Goal: Navigation & Orientation: Understand site structure

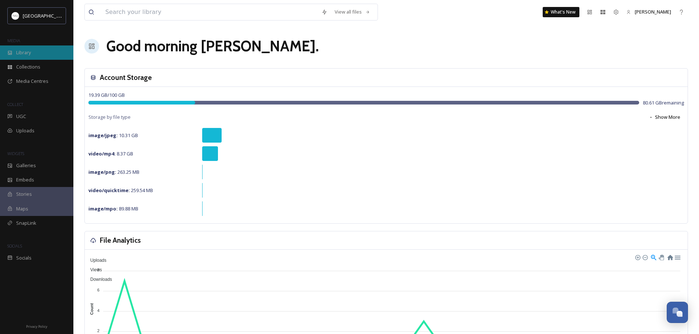
click at [31, 53] on span "Library" at bounding box center [23, 52] width 15 height 7
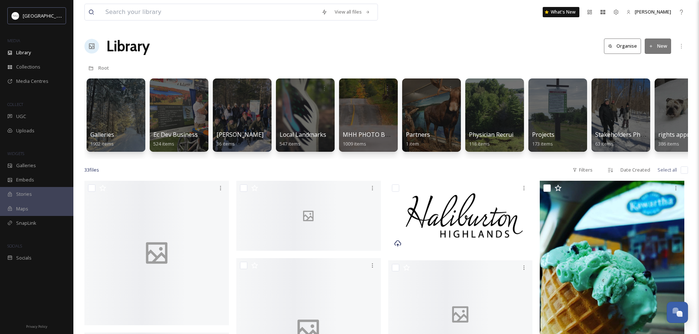
click at [623, 45] on button "Organise" at bounding box center [622, 46] width 37 height 15
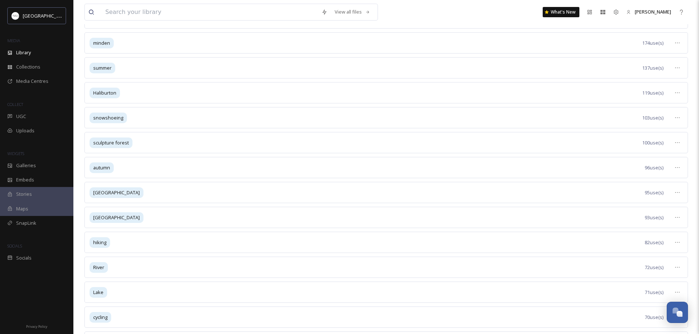
scroll to position [147, 0]
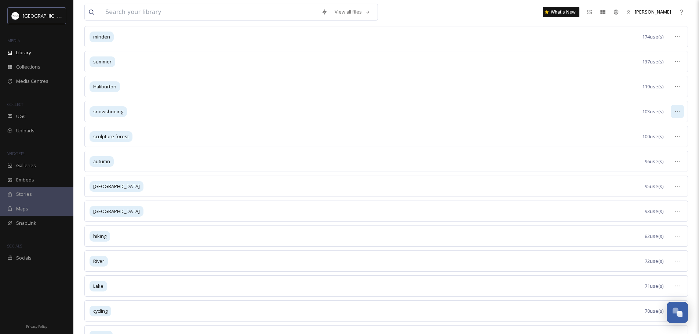
click at [678, 112] on icon at bounding box center [677, 112] width 6 height 6
click at [659, 127] on span "View Tagged Files" at bounding box center [660, 127] width 39 height 7
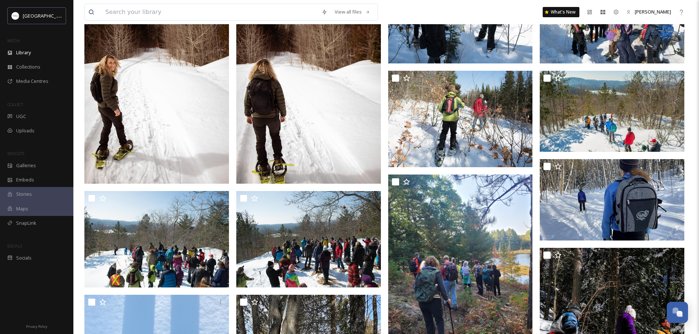
scroll to position [147, 0]
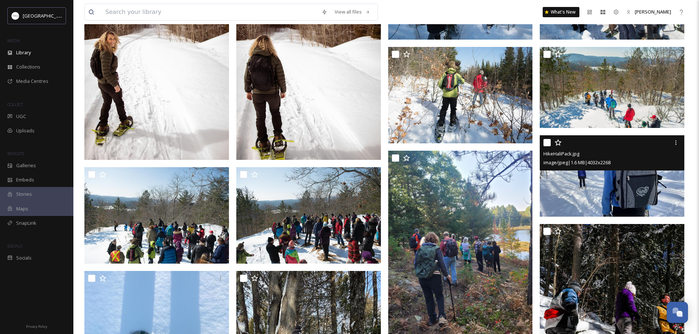
click at [618, 191] on img at bounding box center [612, 175] width 145 height 81
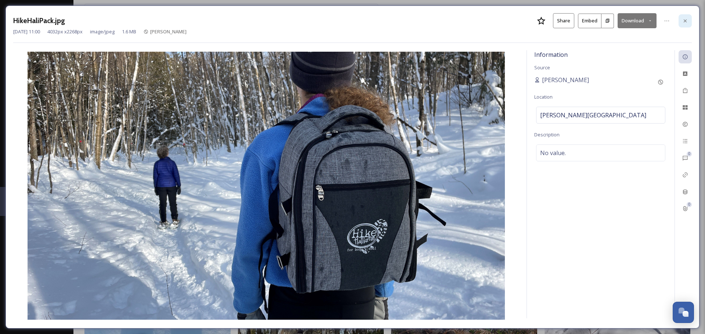
click at [688, 20] on div at bounding box center [684, 20] width 13 height 13
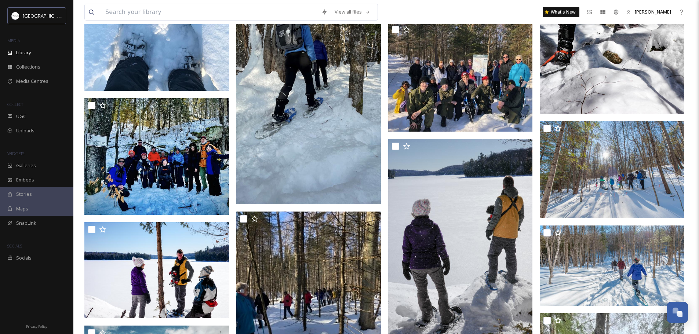
scroll to position [477, 0]
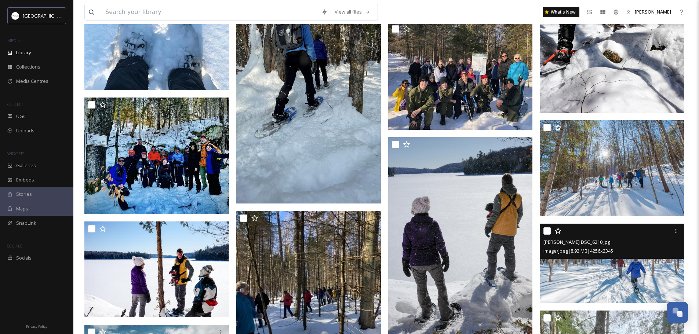
click at [612, 270] on img at bounding box center [612, 264] width 145 height 80
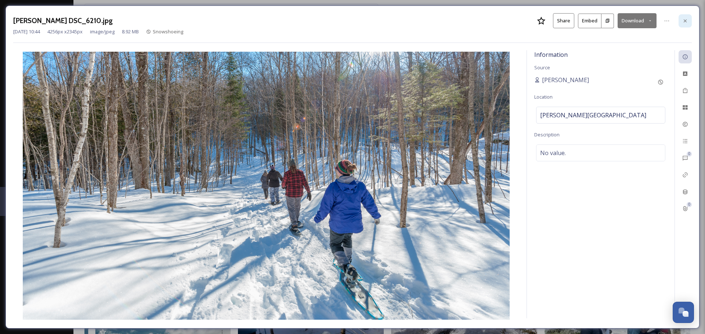
click at [687, 21] on icon at bounding box center [685, 21] width 6 height 6
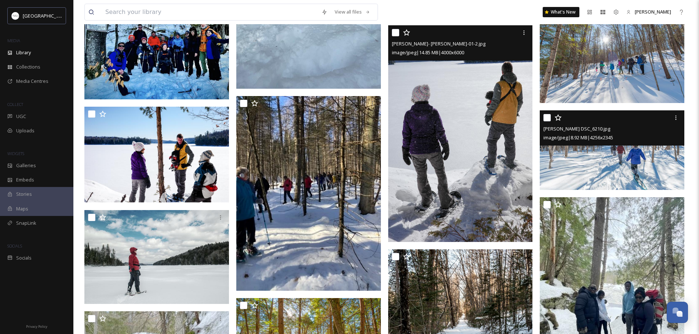
scroll to position [550, 0]
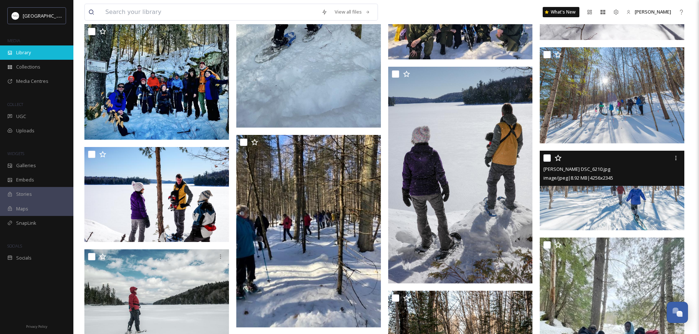
click at [25, 51] on span "Library" at bounding box center [23, 52] width 15 height 7
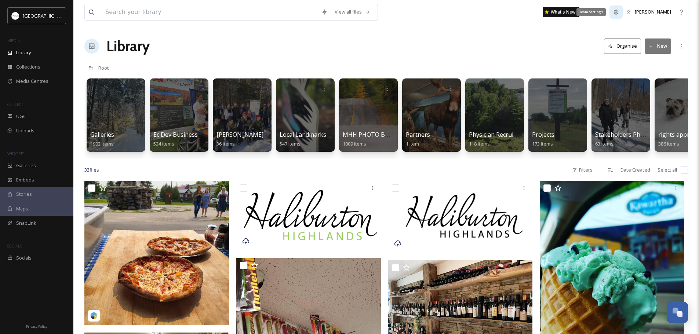
click at [619, 13] on icon at bounding box center [616, 12] width 6 height 6
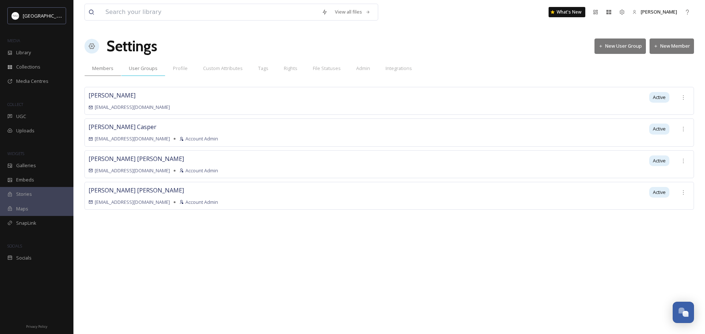
click at [143, 69] on span "User Groups" at bounding box center [143, 68] width 29 height 7
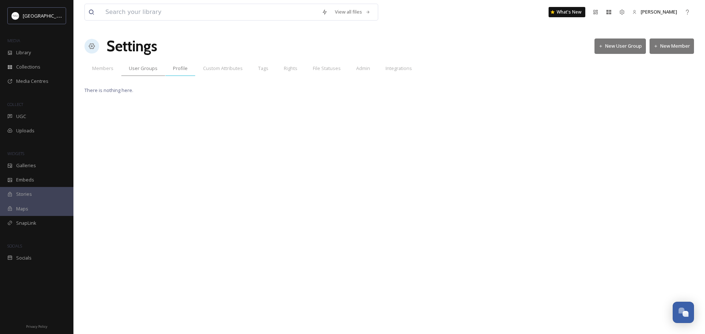
click at [181, 70] on span "Profile" at bounding box center [180, 68] width 15 height 7
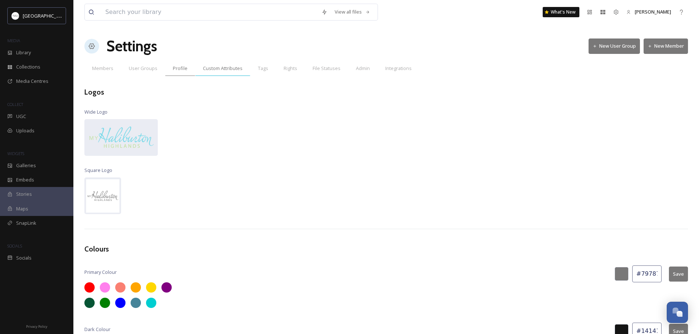
click at [227, 71] on span "Custom Attributes" at bounding box center [223, 68] width 40 height 7
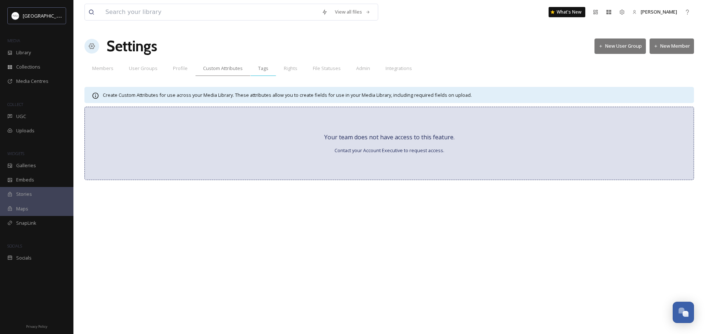
click at [262, 69] on span "Tags" at bounding box center [263, 68] width 10 height 7
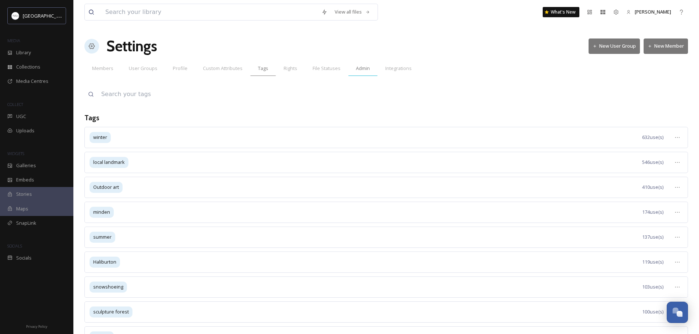
click at [360, 70] on span "Admin" at bounding box center [363, 68] width 14 height 7
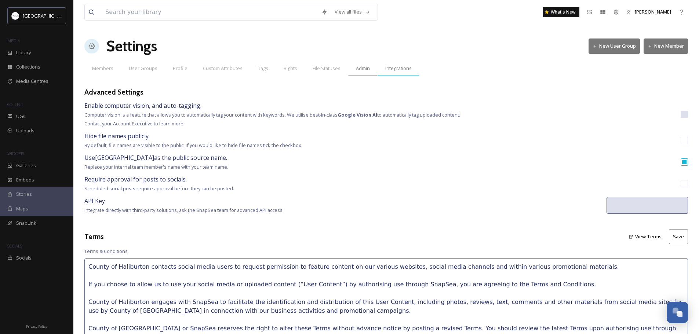
click at [394, 68] on span "Integrations" at bounding box center [398, 68] width 26 height 7
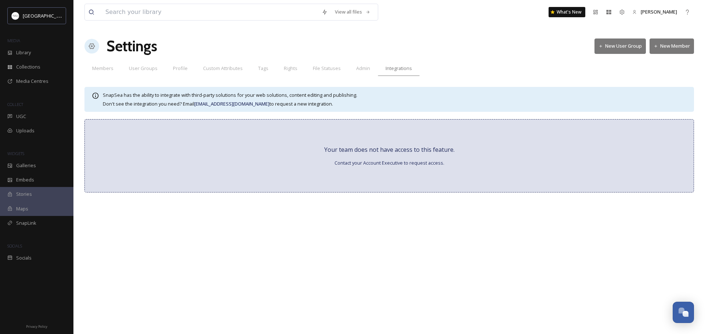
click at [479, 60] on div "View all files What's New [PERSON_NAME] Settings New User Group New Member Memb…" at bounding box center [388, 167] width 631 height 334
click at [663, 12] on span "[PERSON_NAME]" at bounding box center [658, 11] width 36 height 7
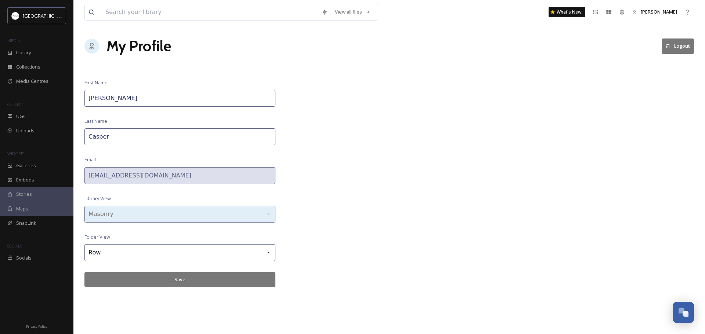
click at [268, 215] on icon at bounding box center [268, 214] width 6 height 6
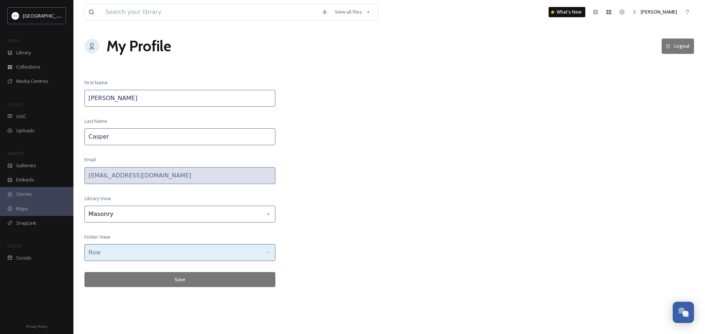
click at [267, 254] on icon at bounding box center [268, 253] width 6 height 6
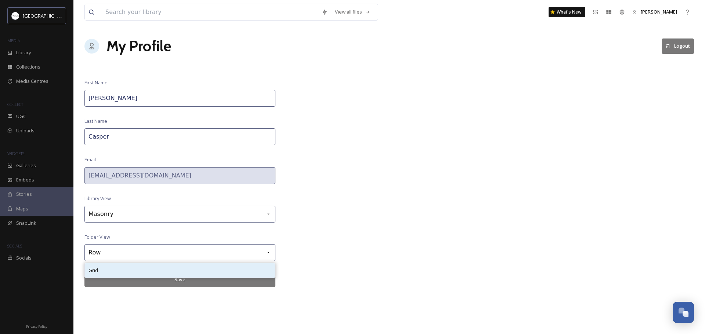
click at [93, 269] on span "Grid" at bounding box center [93, 270] width 10 height 7
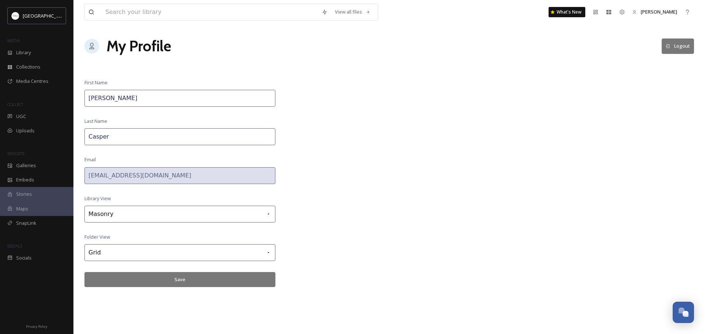
click at [178, 279] on button "Save" at bounding box center [179, 279] width 191 height 15
click at [23, 53] on span "Library" at bounding box center [23, 52] width 15 height 7
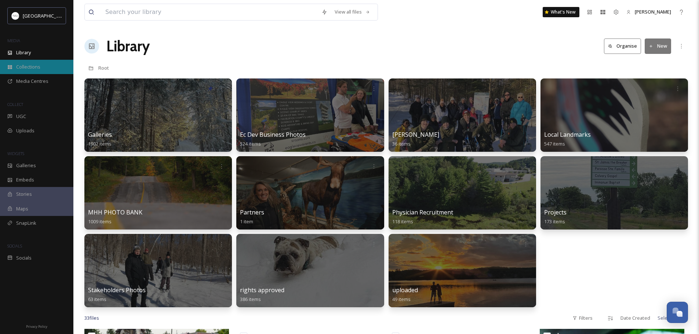
click at [26, 66] on span "Collections" at bounding box center [28, 66] width 24 height 7
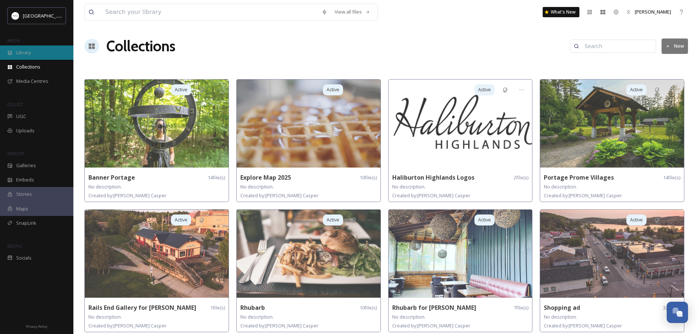
click at [25, 51] on span "Library" at bounding box center [23, 52] width 15 height 7
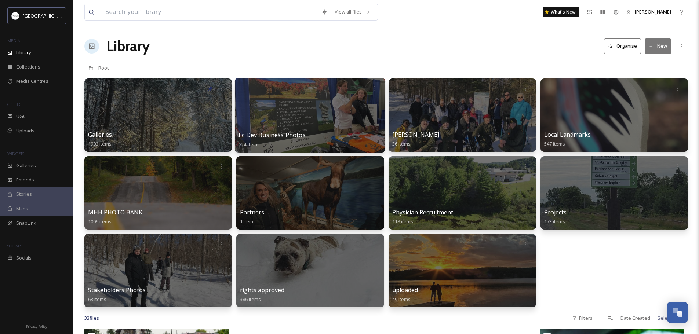
click at [349, 126] on div at bounding box center [310, 115] width 150 height 75
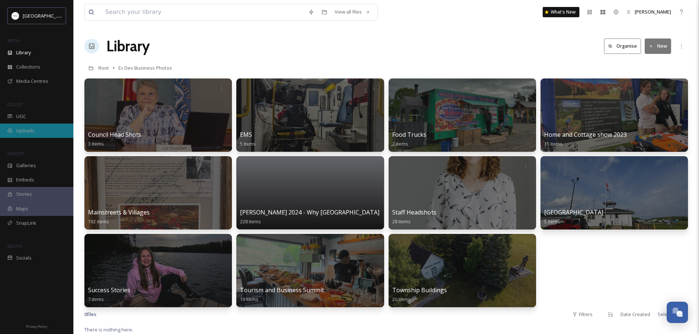
click at [29, 130] on span "Uploads" at bounding box center [25, 130] width 18 height 7
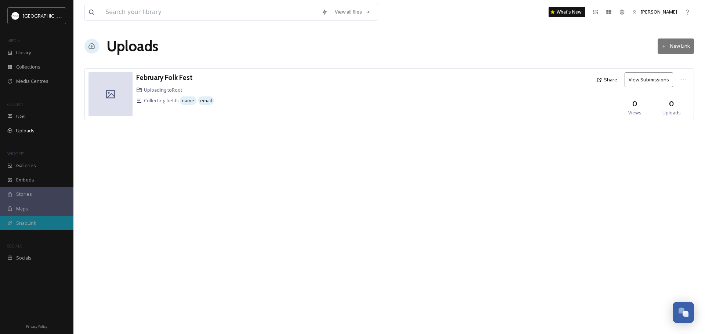
click at [26, 224] on span "SnapLink" at bounding box center [26, 223] width 20 height 7
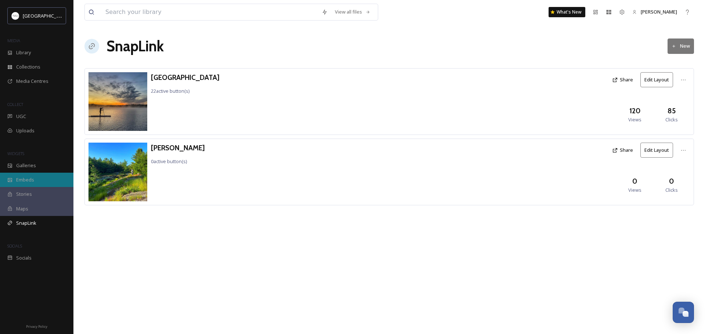
click at [29, 179] on span "Embeds" at bounding box center [25, 179] width 18 height 7
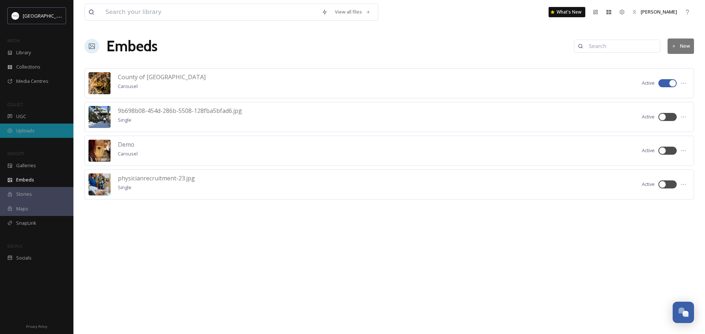
click at [28, 129] on span "Uploads" at bounding box center [25, 130] width 18 height 7
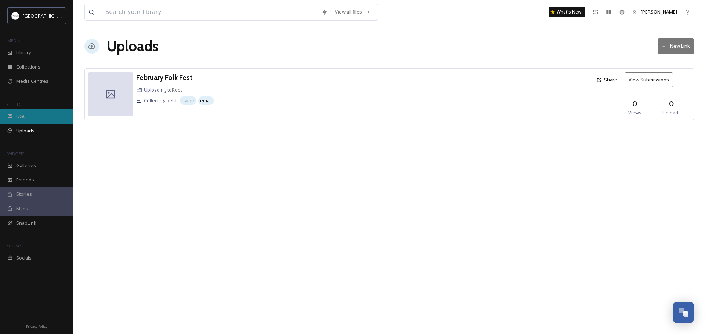
click at [28, 116] on div "UGC" at bounding box center [36, 116] width 73 height 14
